Goal: Information Seeking & Learning: Learn about a topic

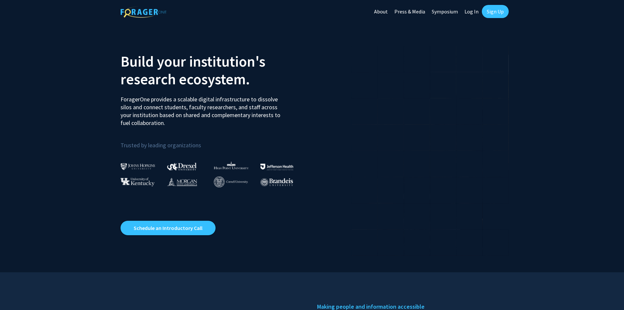
click at [469, 10] on link "Log In" at bounding box center [471, 11] width 21 height 23
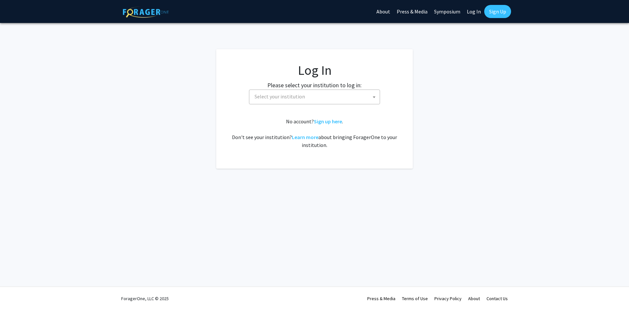
click at [306, 88] on label "Please select your institution to log in:" at bounding box center [314, 85] width 94 height 9
click at [306, 95] on span "Select your institution" at bounding box center [316, 96] width 128 height 13
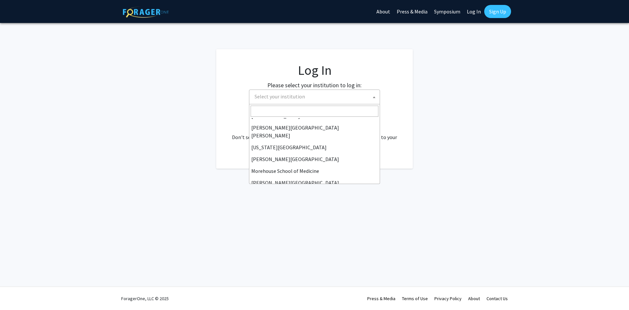
scroll to position [131, 0]
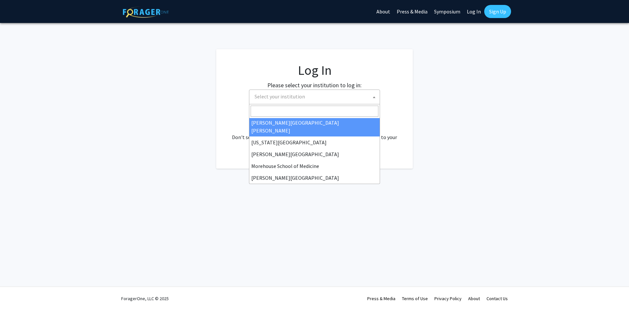
select select "1"
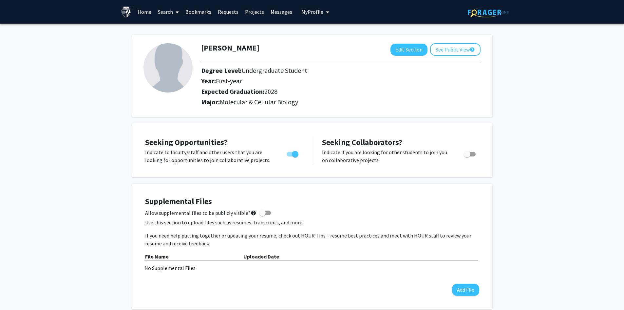
drag, startPoint x: 212, startPoint y: 81, endPoint x: 249, endPoint y: 82, distance: 37.4
click at [249, 82] on h2 "Year: First-year" at bounding box center [322, 81] width 243 height 8
click at [164, 12] on link "Search" at bounding box center [169, 11] width 28 height 23
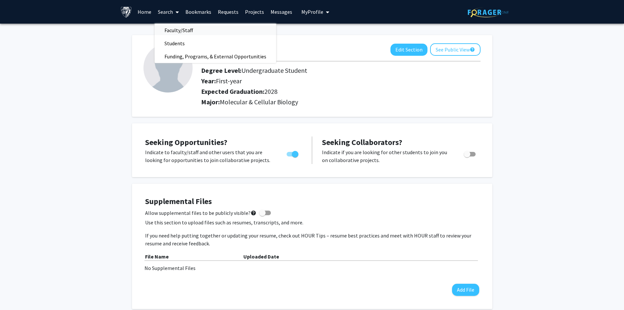
click at [183, 31] on span "Faculty/Staff" at bounding box center [179, 30] width 48 height 13
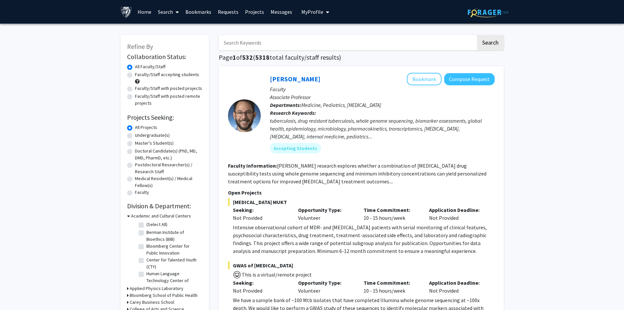
click at [269, 43] on input "Search Keywords" at bounding box center [347, 42] width 257 height 15
type input "duh"
click at [477, 35] on button "Search" at bounding box center [490, 42] width 27 height 15
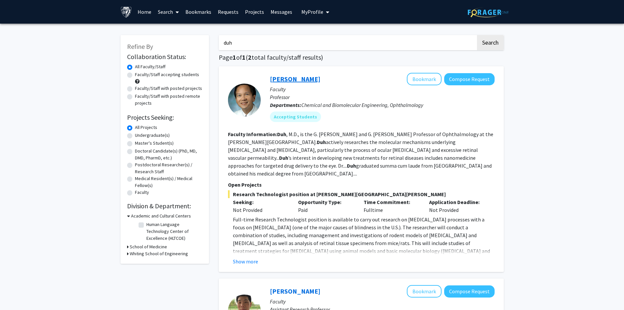
click at [280, 80] on link "Elia Duh" at bounding box center [295, 79] width 50 height 8
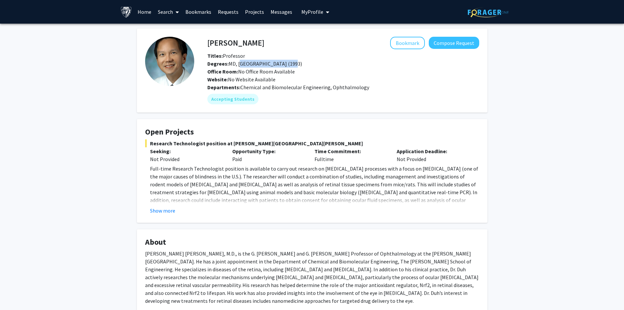
drag, startPoint x: 239, startPoint y: 65, endPoint x: 288, endPoint y: 65, distance: 48.5
click at [288, 65] on span "Degrees: MD, Harvard Medical School (1993)" at bounding box center [254, 63] width 95 height 7
drag, startPoint x: 363, startPoint y: 133, endPoint x: 408, endPoint y: 133, distance: 44.6
click at [363, 132] on h4 "Open Projects" at bounding box center [312, 132] width 334 height 10
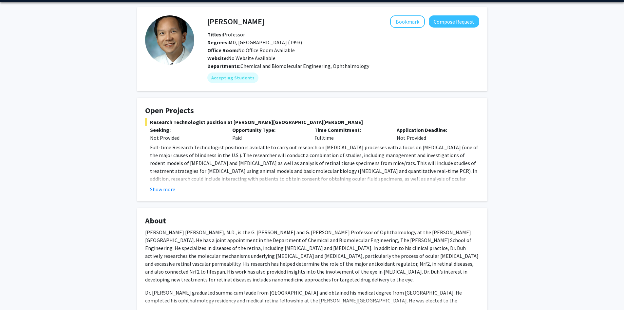
scroll to position [33, 0]
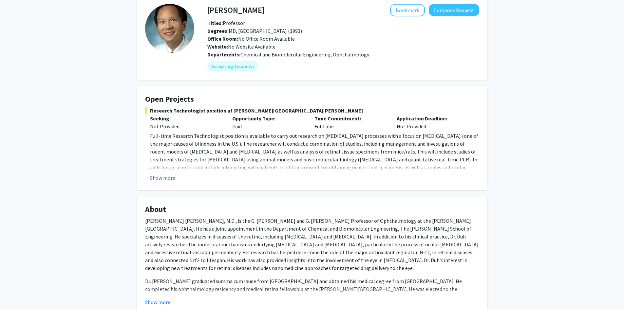
drag, startPoint x: 313, startPoint y: 128, endPoint x: 345, endPoint y: 127, distance: 31.8
click at [345, 127] on div "Time Commitment: Fulltime" at bounding box center [351, 122] width 82 height 16
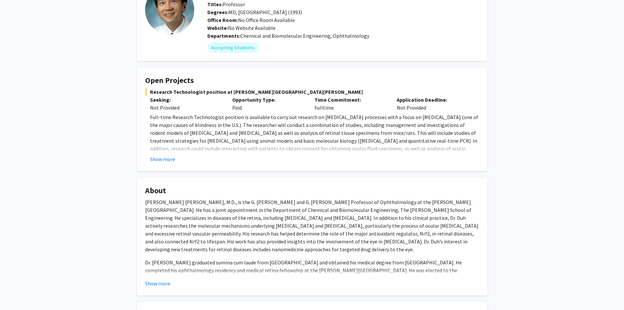
scroll to position [121, 0]
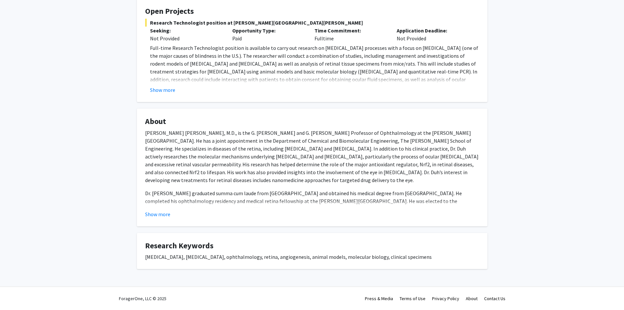
click at [318, 158] on p "Elia J. Duh, M.D., is the G. Edward and G. Britton Durell Professor of Ophthalm…" at bounding box center [312, 156] width 334 height 55
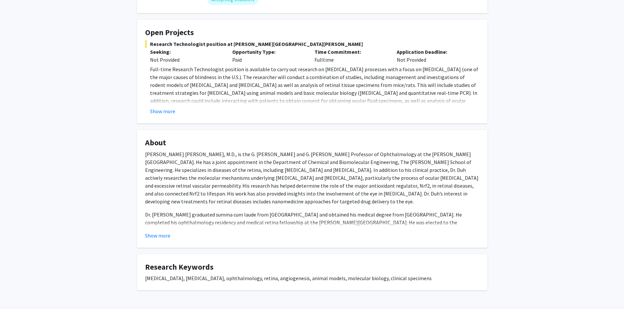
scroll to position [88, 0]
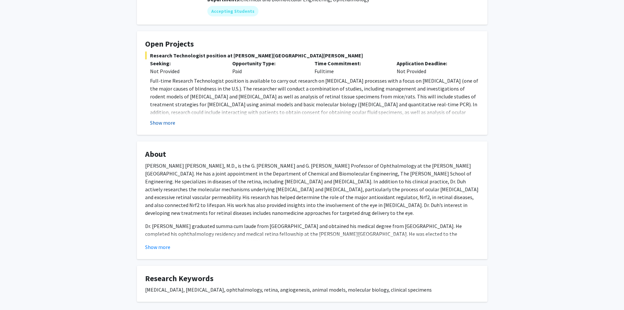
click at [160, 121] on button "Show more" at bounding box center [162, 123] width 25 height 8
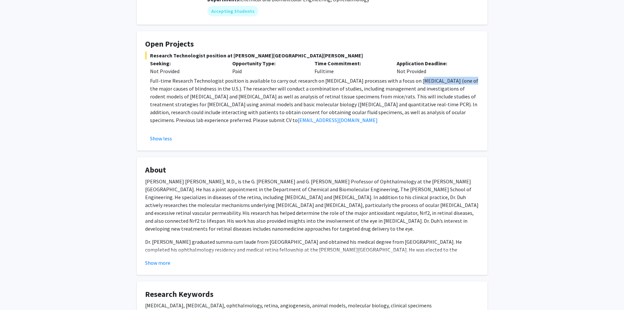
drag, startPoint x: 407, startPoint y: 81, endPoint x: 452, endPoint y: 83, distance: 45.6
click at [452, 83] on p "Full-time Research Technologist position is available to carry out research on …" at bounding box center [314, 100] width 329 height 47
drag, startPoint x: 361, startPoint y: 112, endPoint x: 410, endPoint y: 111, distance: 49.5
click at [411, 110] on p "Full-time Research Technologist position is available to carry out research on …" at bounding box center [314, 100] width 329 height 47
copy p "ocular fluid specimens"
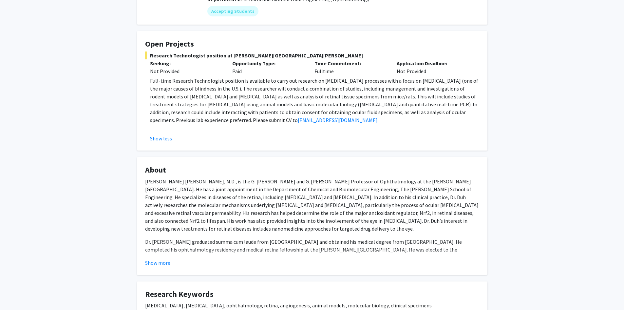
click at [425, 112] on p "Full-time Research Technologist position is available to carry out research on …" at bounding box center [314, 100] width 329 height 47
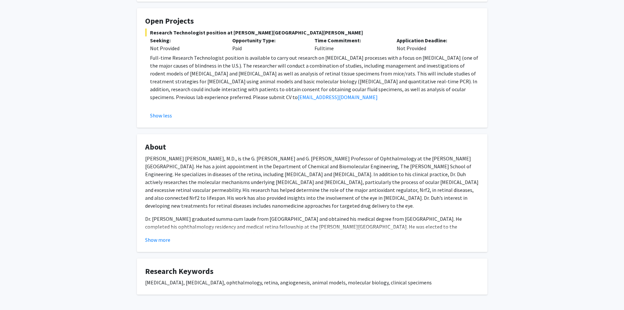
scroll to position [136, 0]
